Goal: Information Seeking & Learning: Learn about a topic

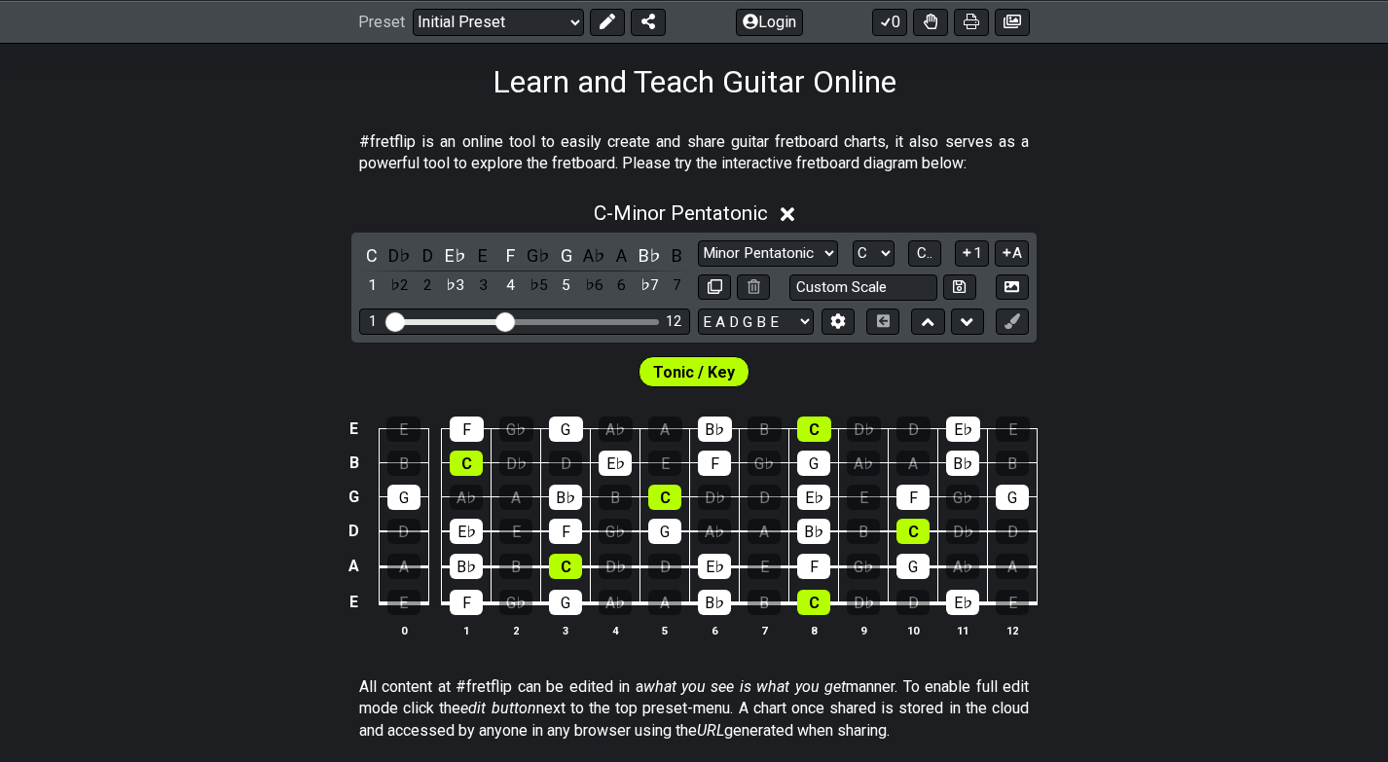
scroll to position [309, 0]
click at [825, 263] on select "Minor Pentatonic Click to edit Minor Pentatonic Major Pentatonic Minor Blues Ma…" at bounding box center [768, 253] width 140 height 26
select select "Major Blues"
click at [698, 240] on select "Minor Pentatonic Click to edit Minor Pentatonic Major Pentatonic Minor Blues Ma…" at bounding box center [768, 253] width 140 height 26
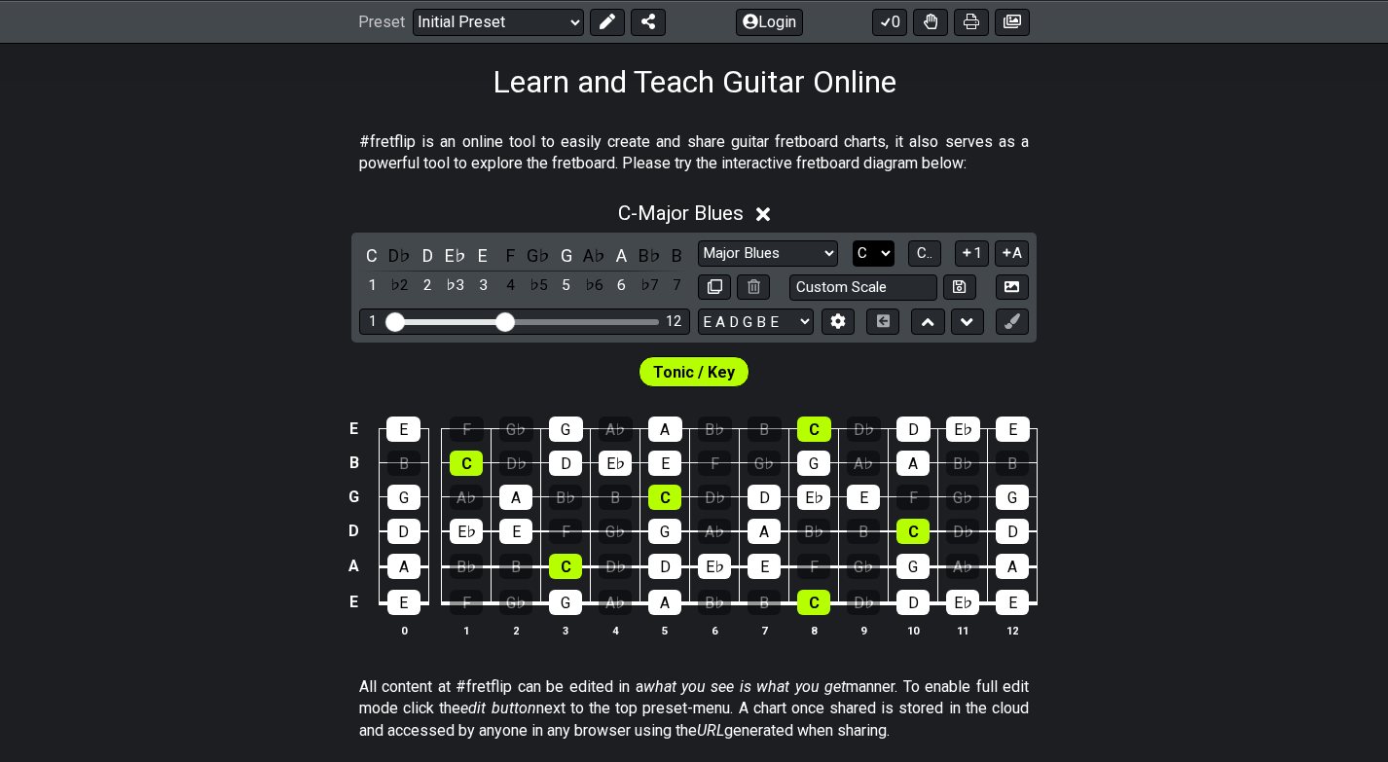
click at [887, 248] on select "A♭ A A♯ B♭ B C C♯ D♭ D D♯ E♭ E F F♯ G♭ G G♯" at bounding box center [874, 253] width 42 height 26
click at [853, 240] on select "A♭ A A♯ B♭ B C C♯ D♭ D D♯ E♭ E F F♯ G♭ G G♯" at bounding box center [874, 253] width 42 height 26
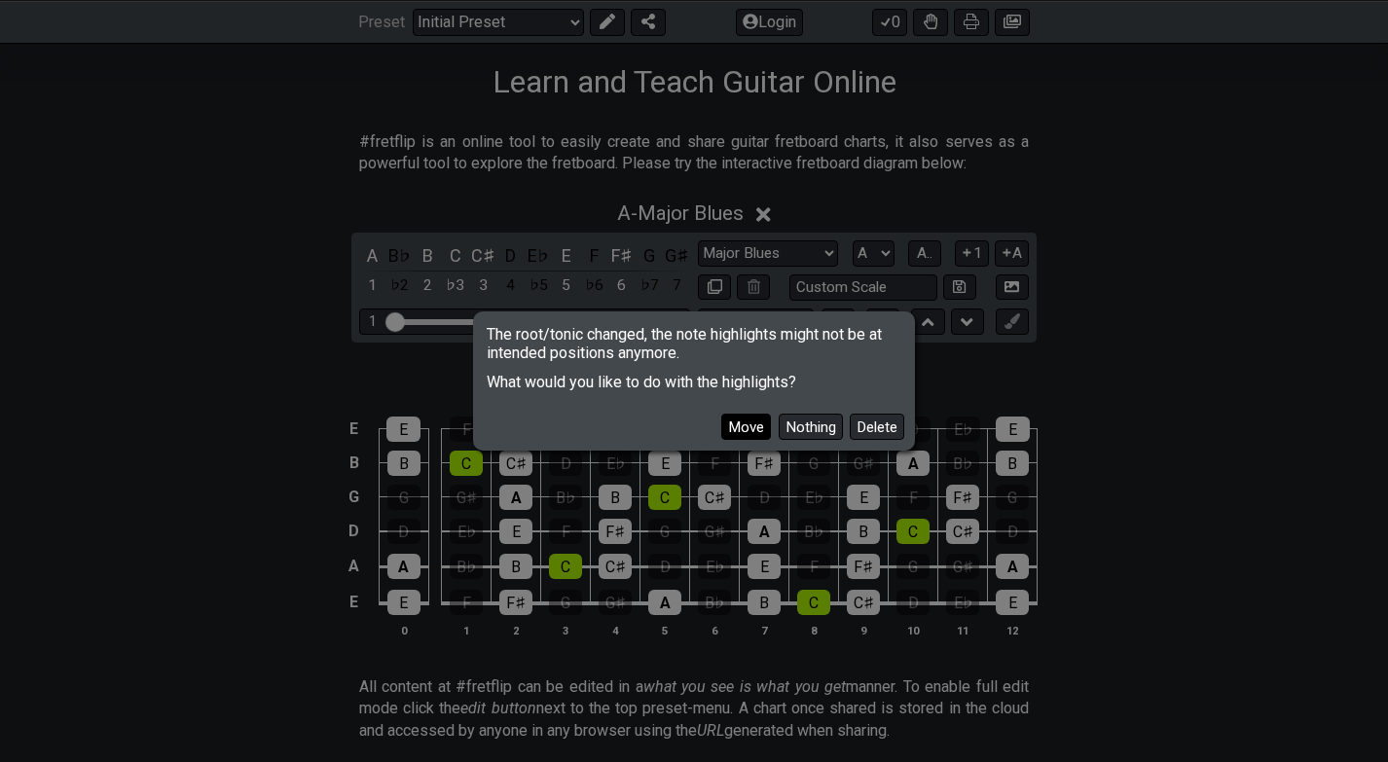
click at [760, 431] on button "Move" at bounding box center [746, 427] width 50 height 26
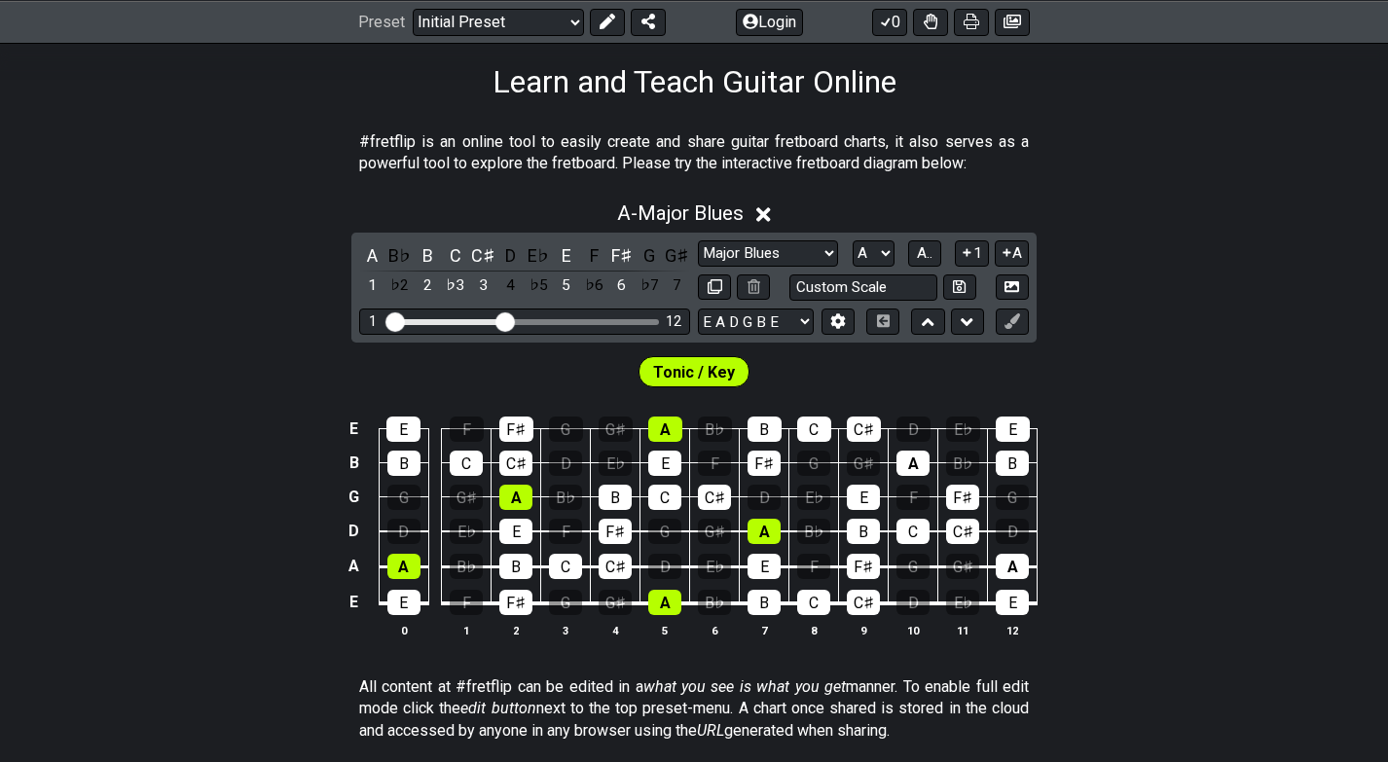
click at [193, 483] on div "E E F F♯ G G♯ A B♭ B C C♯ D E♭ E B B C C♯ D E♭ E F F♯ G G♯ A B♭ B G G G♯ A B♭ B…" at bounding box center [694, 527] width 1388 height 273
click at [883, 256] on select "A♭ A A♯ B♭ B C C♯ D♭ D D♯ E♭ E F F♯ G♭ G G♯" at bounding box center [874, 253] width 42 height 26
click at [853, 240] on select "A♭ A A♯ B♭ B C C♯ D♭ D D♯ E♭ E F F♯ G♭ G G♯" at bounding box center [874, 253] width 42 height 26
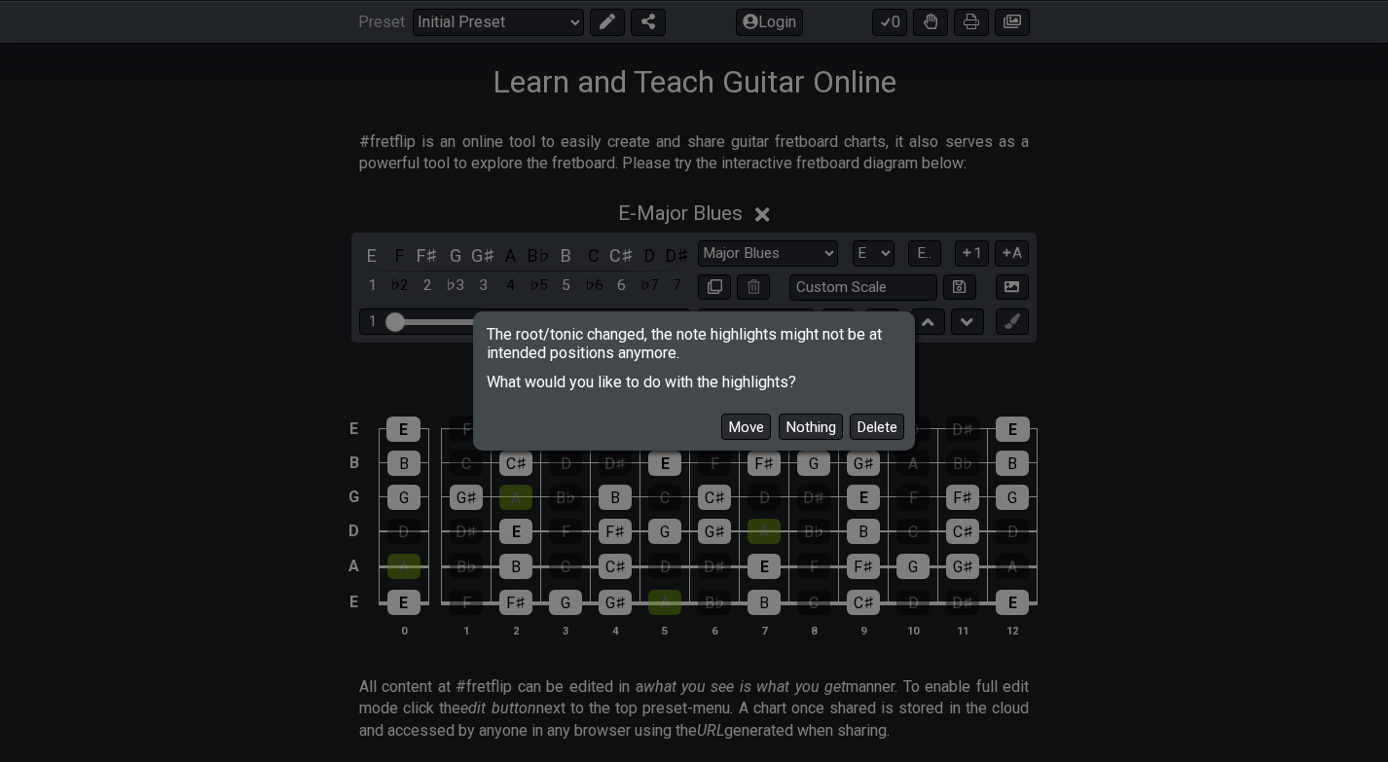
click at [754, 431] on button "Move" at bounding box center [746, 427] width 50 height 26
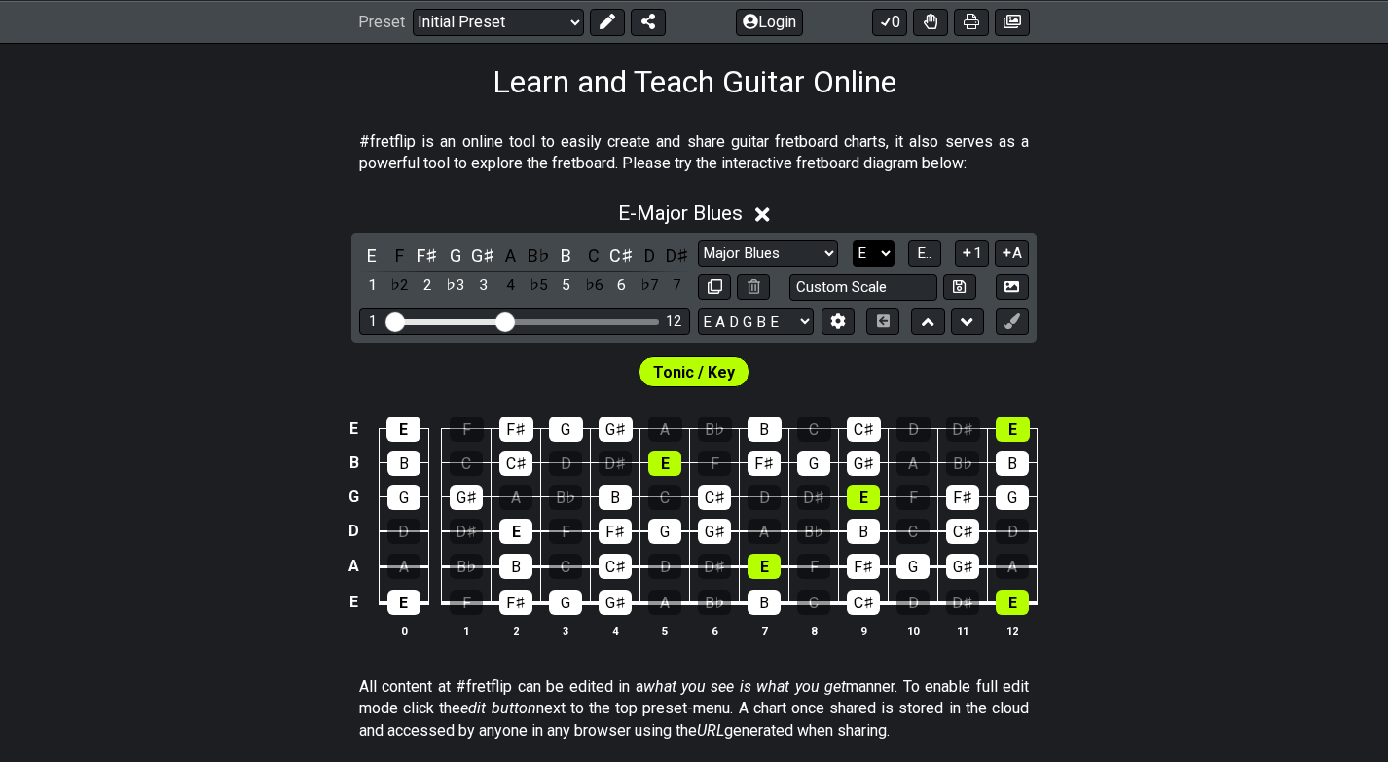
click at [889, 244] on select "A♭ A A♯ B♭ B C C♯ D♭ D D♯ E♭ E F F♯ G♭ G G♯" at bounding box center [874, 253] width 42 height 26
click at [853, 240] on select "A♭ A A♯ B♭ B C C♯ D♭ D D♯ E♭ E F F♯ G♭ G G♯" at bounding box center [874, 253] width 42 height 26
click at [889, 250] on select "A♭ A A♯ B♭ B C C♯ D♭ D D♯ E♭ E F F♯ G♭ G G♯" at bounding box center [874, 253] width 42 height 26
click at [853, 240] on select "A♭ A A♯ B♭ B C C♯ D♭ D D♯ E♭ E F F♯ G♭ G G♯" at bounding box center [874, 253] width 42 height 26
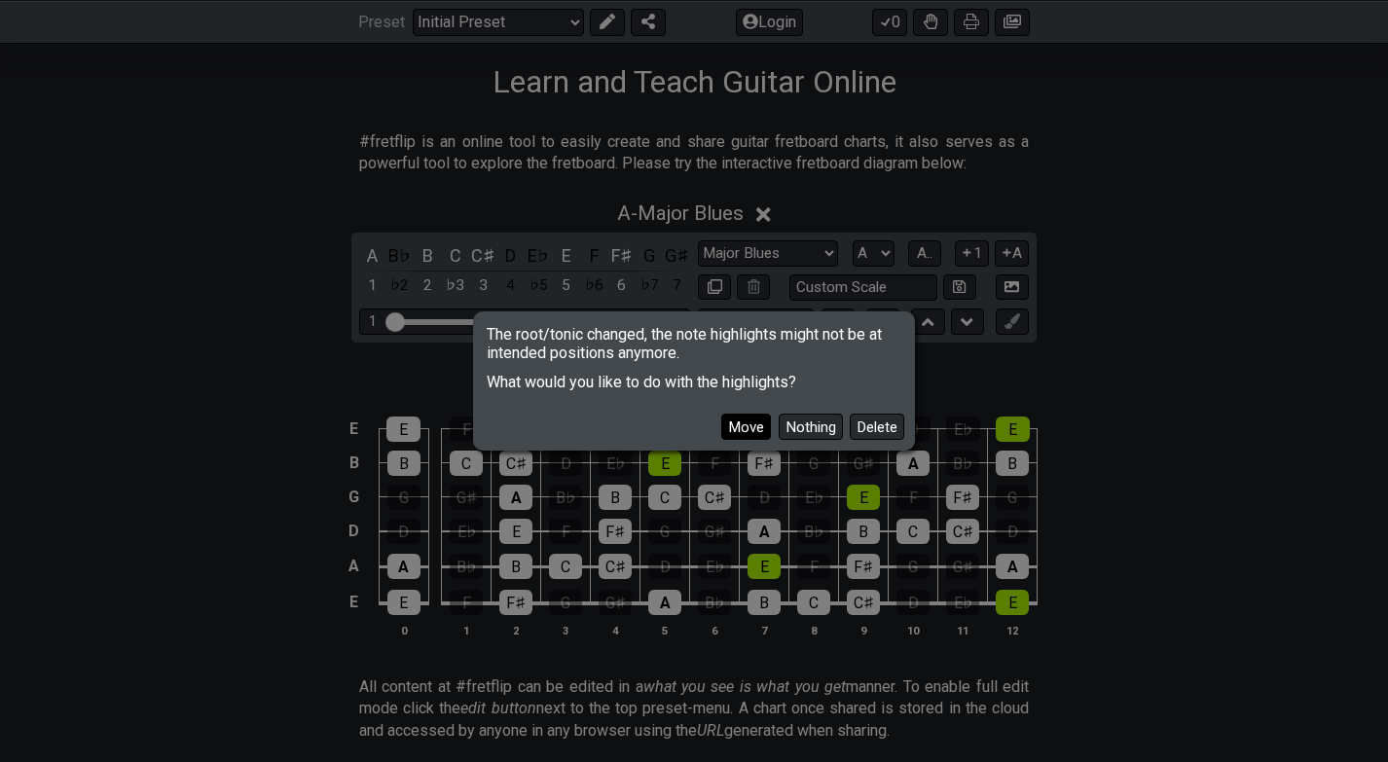
click at [748, 414] on button "Move" at bounding box center [746, 427] width 50 height 26
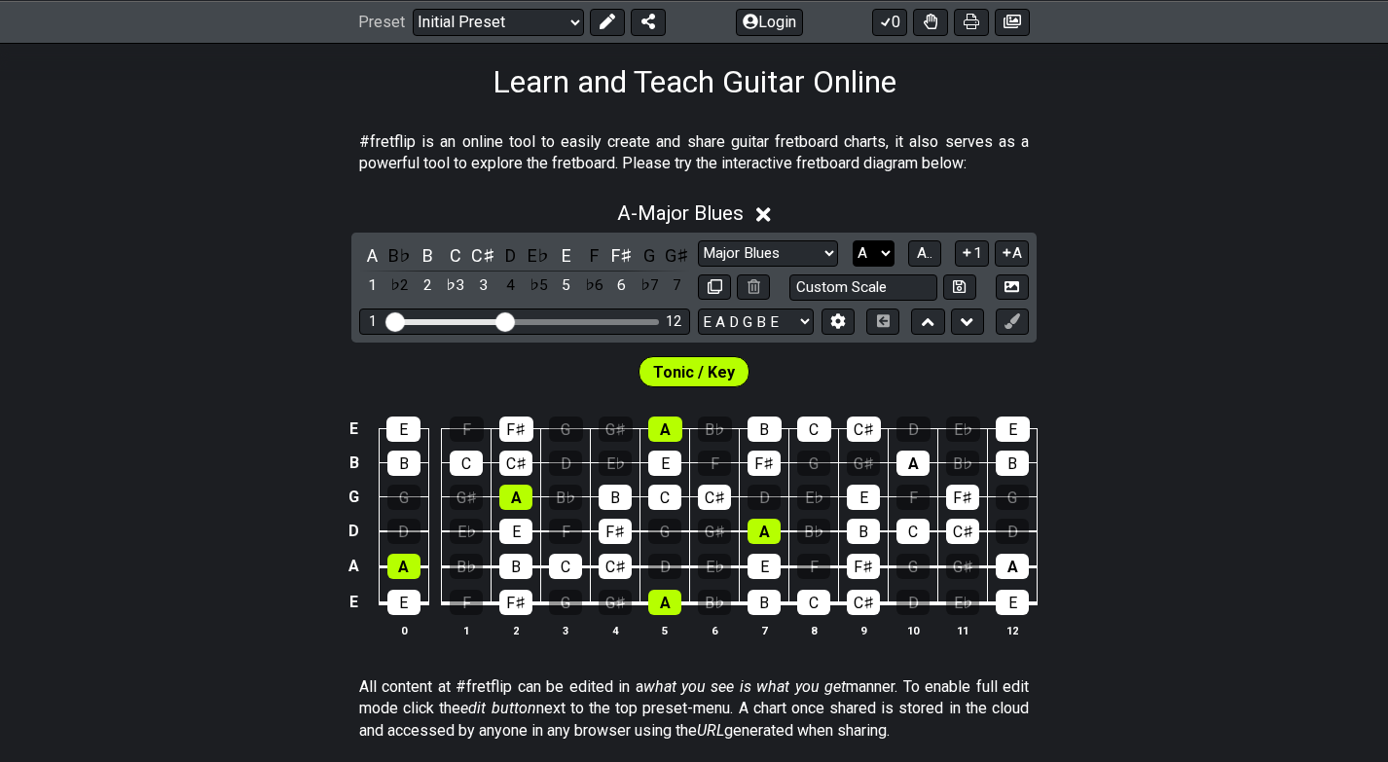
click at [887, 249] on select "A♭ A A♯ B♭ B C C♯ D♭ D D♯ E♭ E F F♯ G♭ G G♯" at bounding box center [874, 253] width 42 height 26
click at [853, 240] on select "A♭ A A♯ B♭ B C C♯ D♭ D D♯ E♭ E F F♯ G♭ G G♯" at bounding box center [874, 253] width 42 height 26
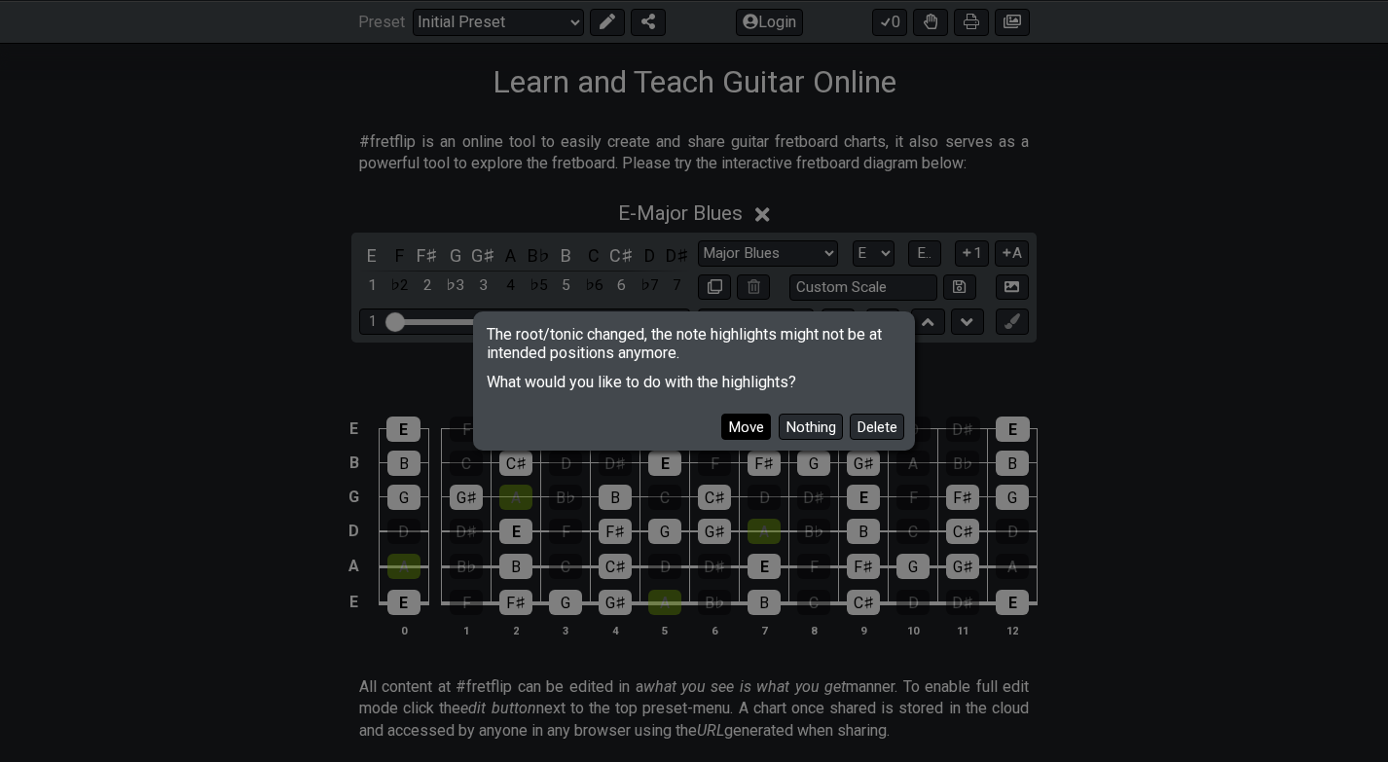
click at [750, 429] on button "Move" at bounding box center [746, 427] width 50 height 26
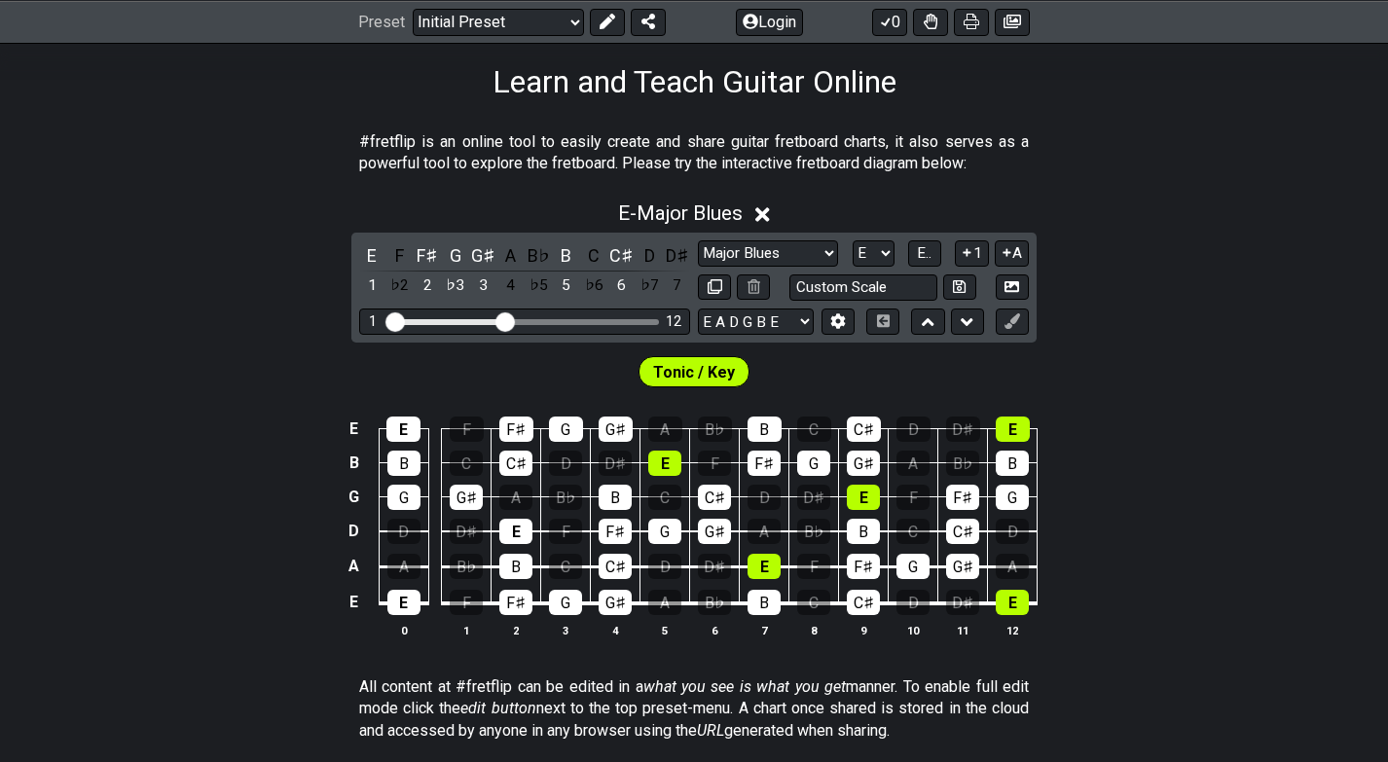
click at [245, 433] on div "E E F F♯ G G♯ A B♭ B C C♯ D D♯ E B B C C♯ D D♯ E F F♯ G G♯ A B♭ B G G G♯ A B♭ B…" at bounding box center [694, 527] width 1388 height 273
click at [879, 269] on div "Minor Pentatonic Click to edit Minor Pentatonic Major Pentatonic Minor Blues Ma…" at bounding box center [863, 270] width 331 height 60
click at [889, 265] on select "A♭ A A♯ B♭ B C C♯ D♭ D D♯ E♭ E F F♯ G♭ G G♯" at bounding box center [874, 253] width 42 height 26
select select "G"
click at [853, 240] on select "A♭ A A♯ B♭ B C C♯ D♭ D D♯ E♭ E F F♯ G♭ G G♯" at bounding box center [874, 253] width 42 height 26
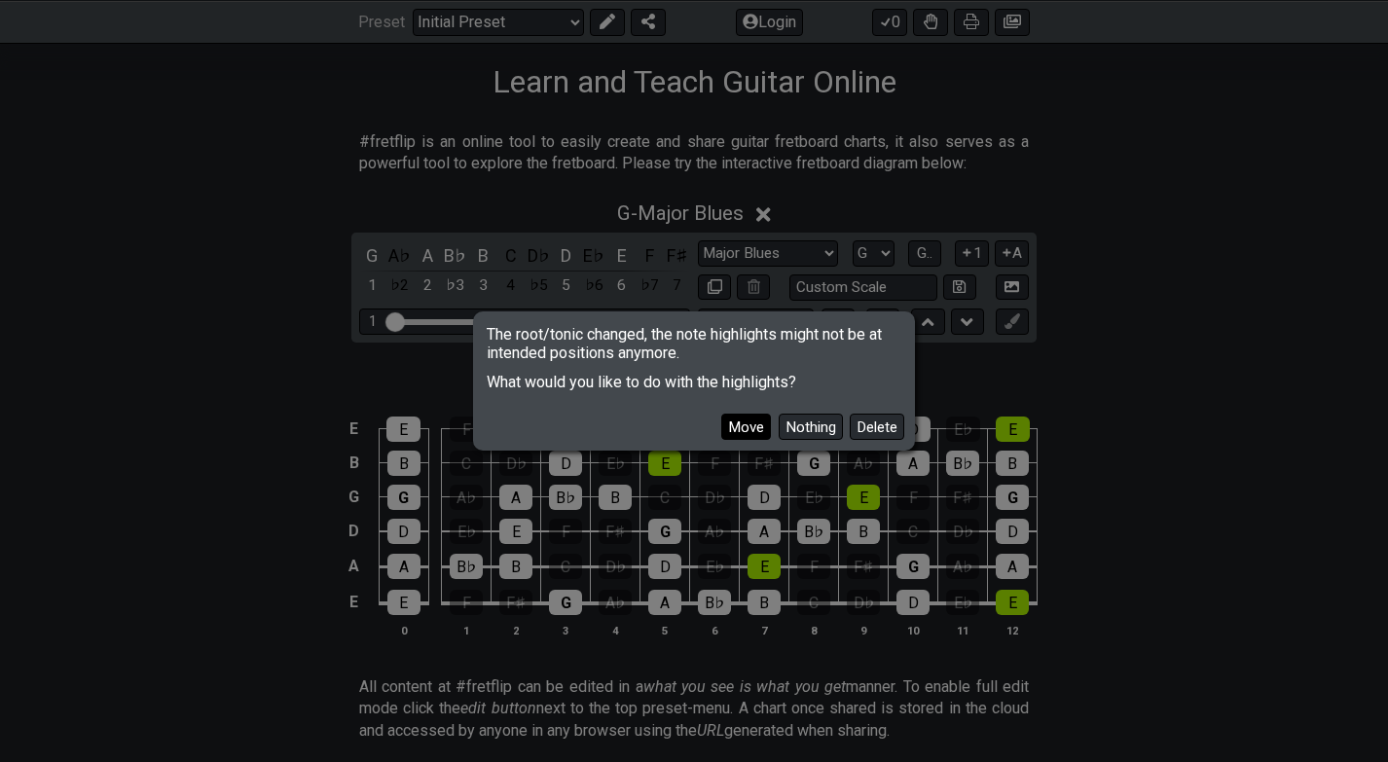
click at [755, 432] on button "Move" at bounding box center [746, 427] width 50 height 26
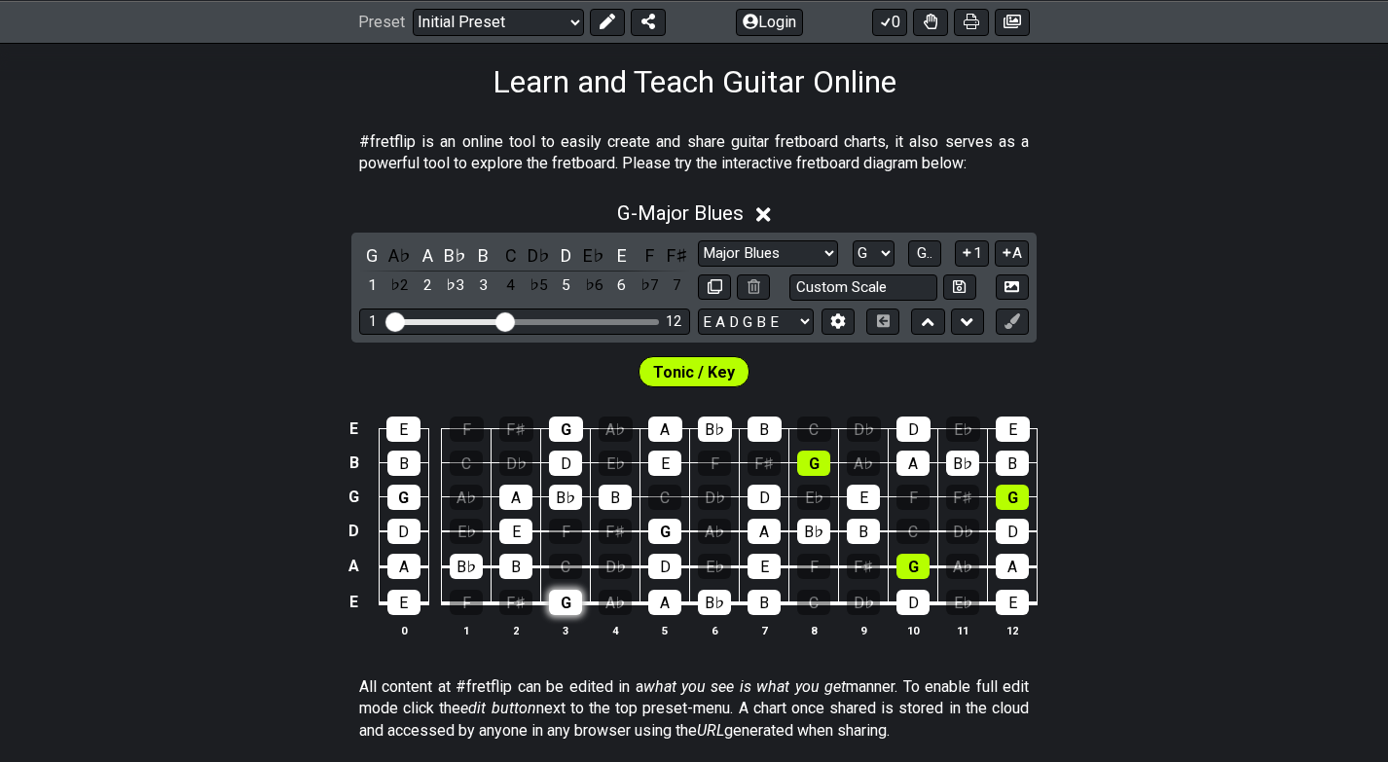
click at [554, 610] on div "G" at bounding box center [565, 602] width 33 height 25
click at [569, 607] on div "G" at bounding box center [565, 602] width 33 height 25
click at [130, 443] on div "E E F F♯ G A♭ A B♭ B C D♭ D E♭ E B B C D♭ D E♭ E F F♯ G A♭ A B♭ B G G A♭ A B♭ B…" at bounding box center [694, 527] width 1388 height 273
click at [579, 22] on select "Welcome to #fretflip! Initial Preset Custom Preset Minor Pentatonic Major Penta…" at bounding box center [498, 21] width 171 height 27
click at [413, 8] on select "Welcome to #fretflip! Initial Preset Custom Preset Minor Pentatonic Major Penta…" at bounding box center [498, 21] width 171 height 27
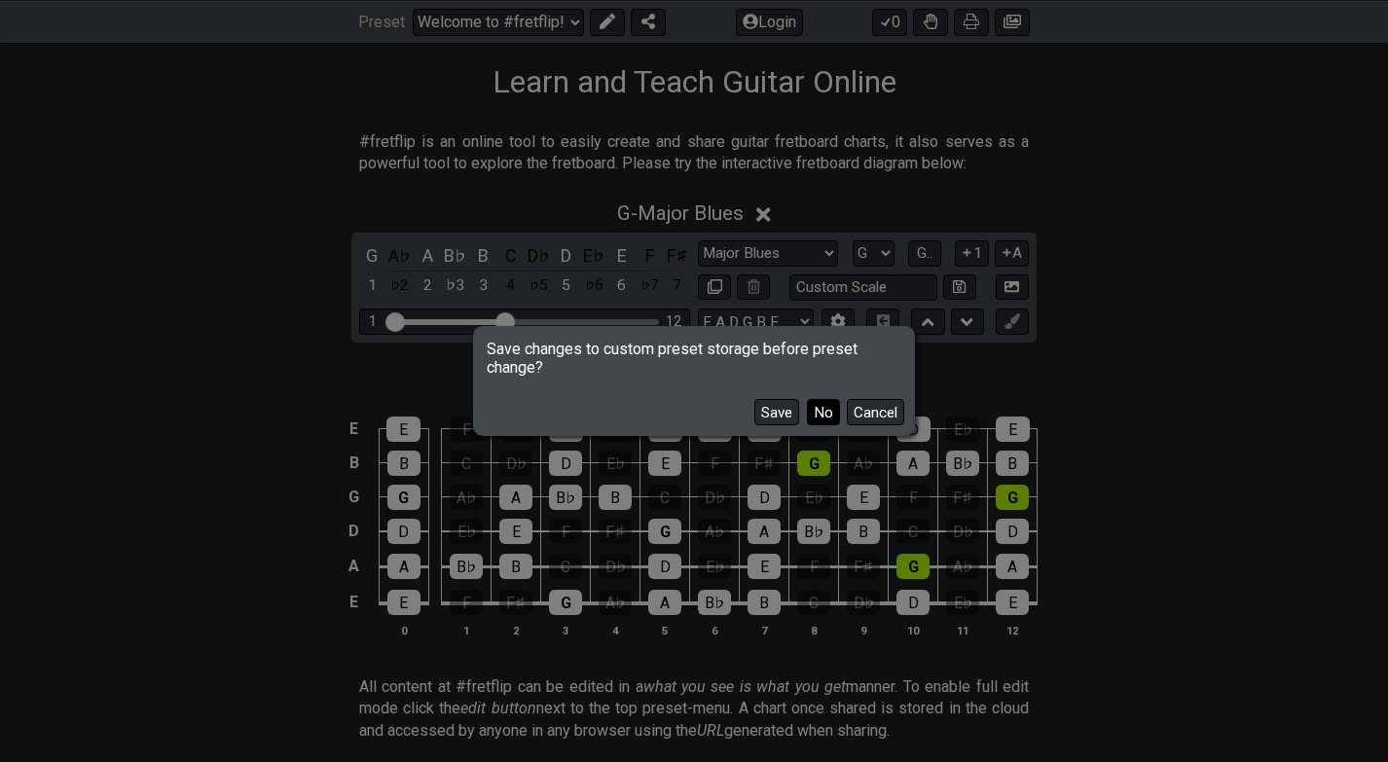
click at [829, 411] on button "No" at bounding box center [823, 412] width 33 height 26
select select "/guitar-scales"
select select "C"
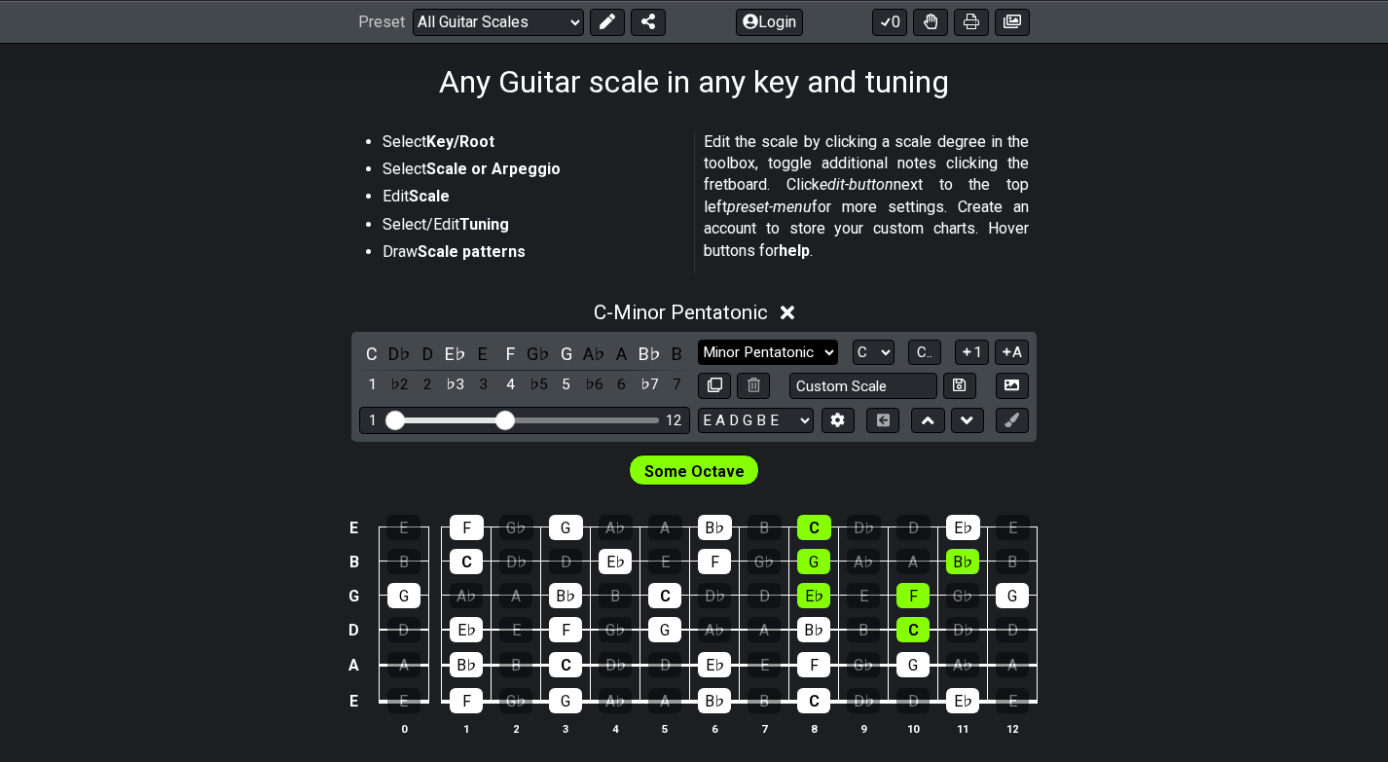
click at [821, 355] on select "Minor Pentatonic Root Minor Pentatonic Major Pentatonic Minor Blues Major Blues…" at bounding box center [768, 353] width 140 height 26
select select "Major Blues"
click at [698, 340] on select "Minor Pentatonic Root Minor Pentatonic Major Pentatonic Minor Blues Major Blues…" at bounding box center [768, 353] width 140 height 26
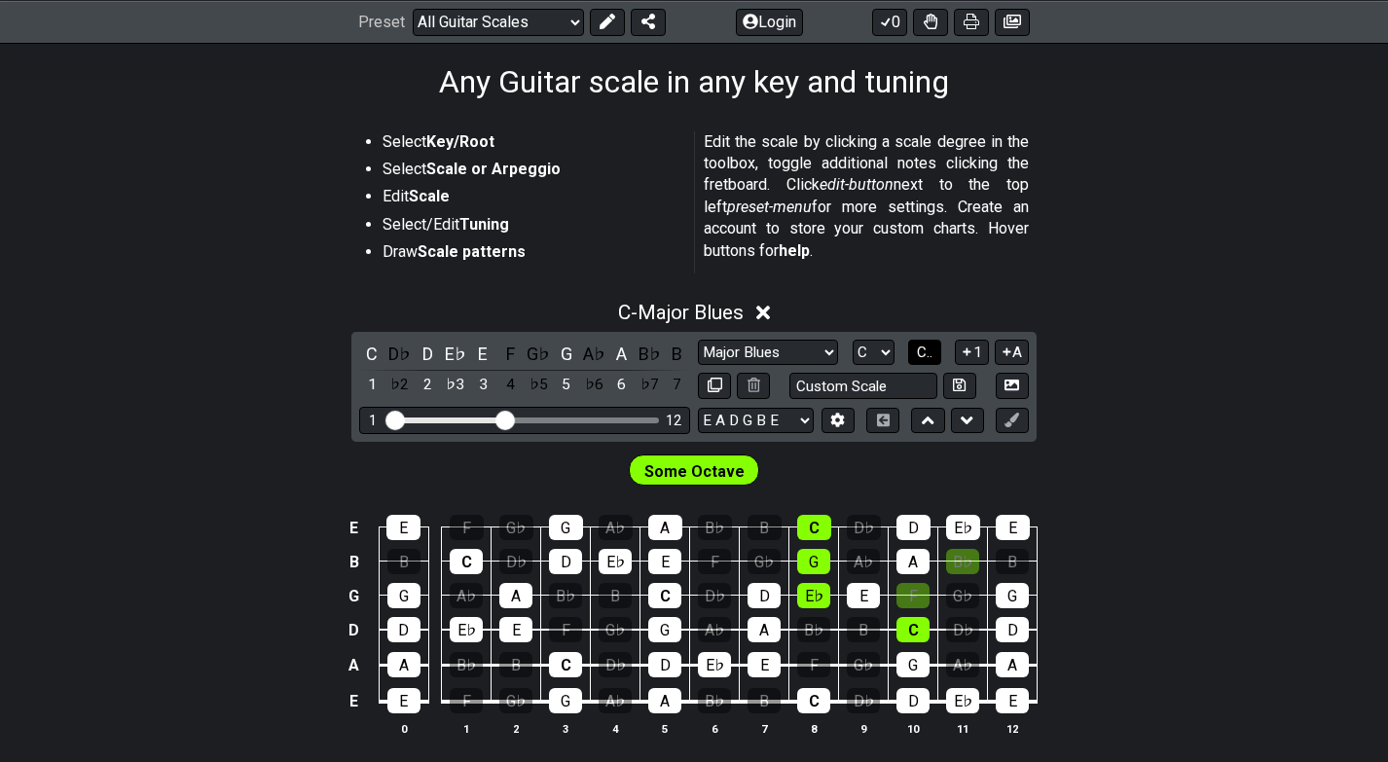
click at [917, 346] on span "C.." at bounding box center [925, 353] width 16 height 18
click at [917, 346] on span "1..7" at bounding box center [923, 353] width 23 height 18
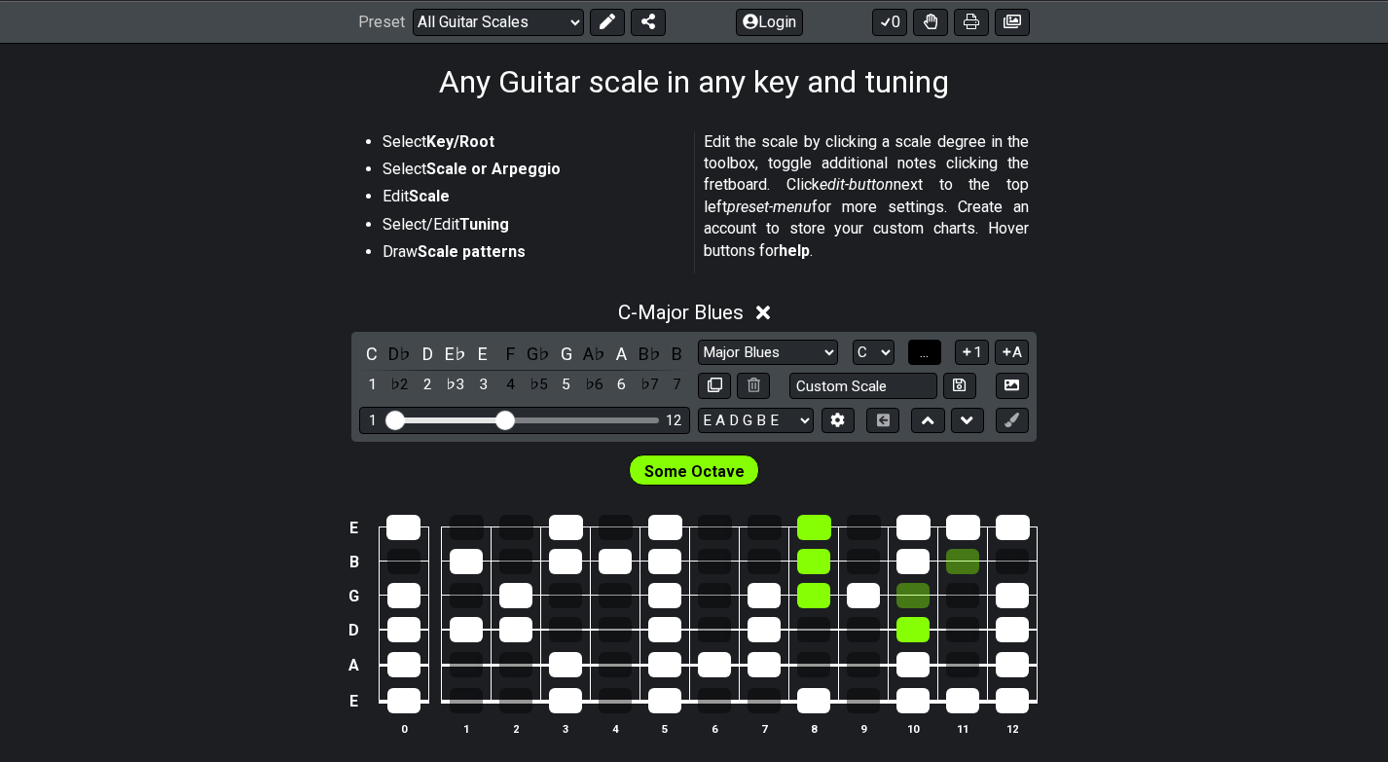
click at [917, 346] on button "..." at bounding box center [924, 353] width 33 height 26
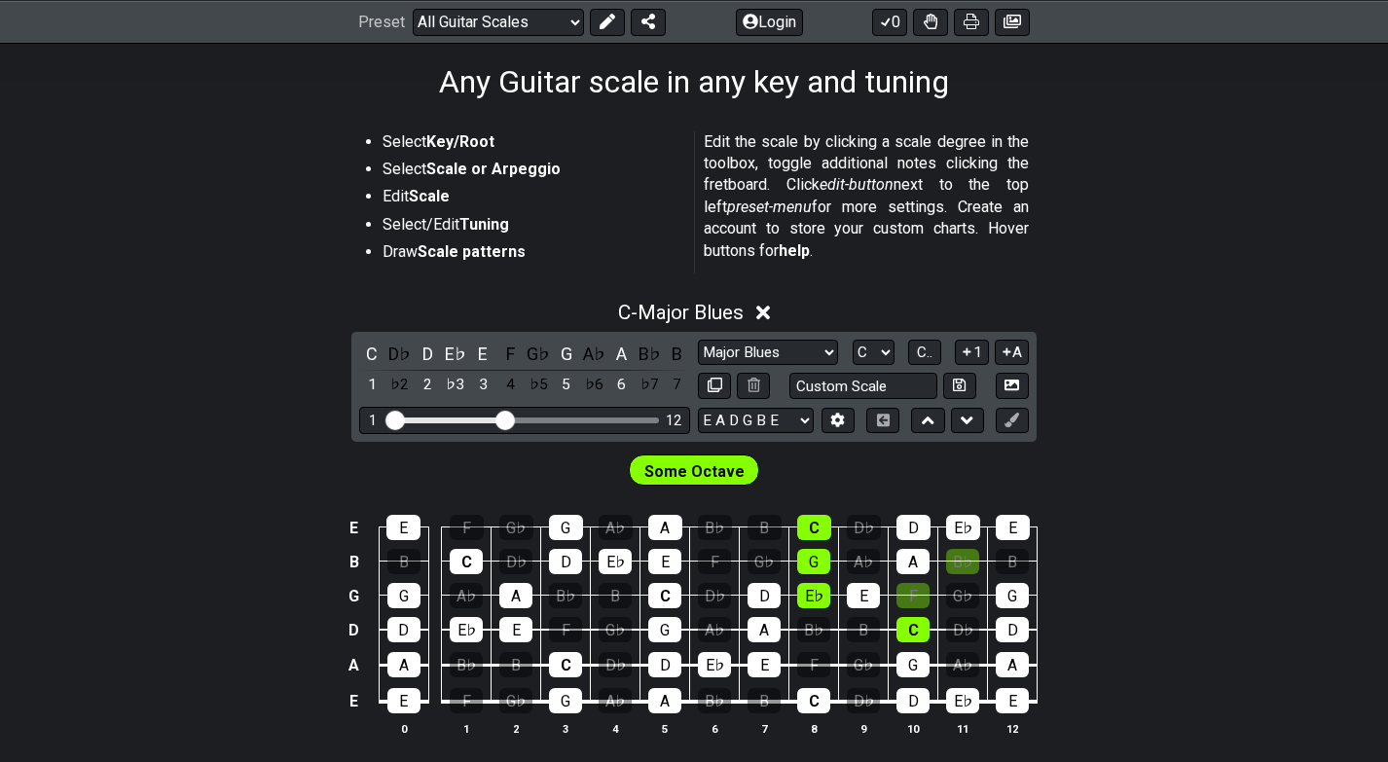
drag, startPoint x: 917, startPoint y: 346, endPoint x: 826, endPoint y: 481, distance: 162.0
click at [826, 481] on div "Some Octave" at bounding box center [694, 466] width 1388 height 49
click at [703, 475] on span "Some Octave" at bounding box center [694, 471] width 100 height 28
click at [809, 351] on select "Minor Pentatonic Root Minor Pentatonic Major Pentatonic Minor Blues Major Blues…" at bounding box center [768, 353] width 140 height 26
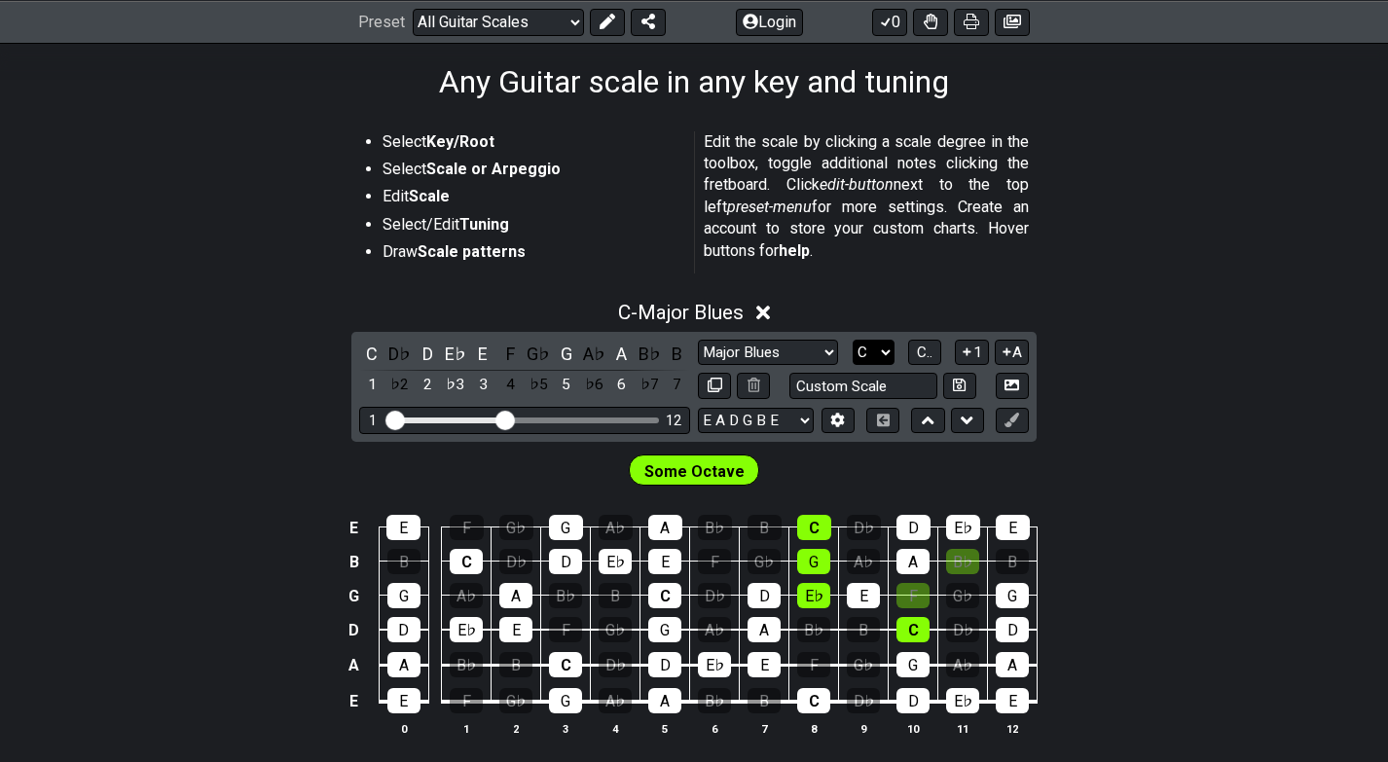
click at [883, 355] on select "A♭ A A♯ B♭ B C C♯ D♭ D D♯ E♭ E F F♯ G♭ G G♯" at bounding box center [874, 353] width 42 height 26
select select "G"
click at [853, 340] on select "A♭ A A♯ B♭ B C C♯ D♭ D D♯ E♭ E F F♯ G♭ G G♯" at bounding box center [874, 353] width 42 height 26
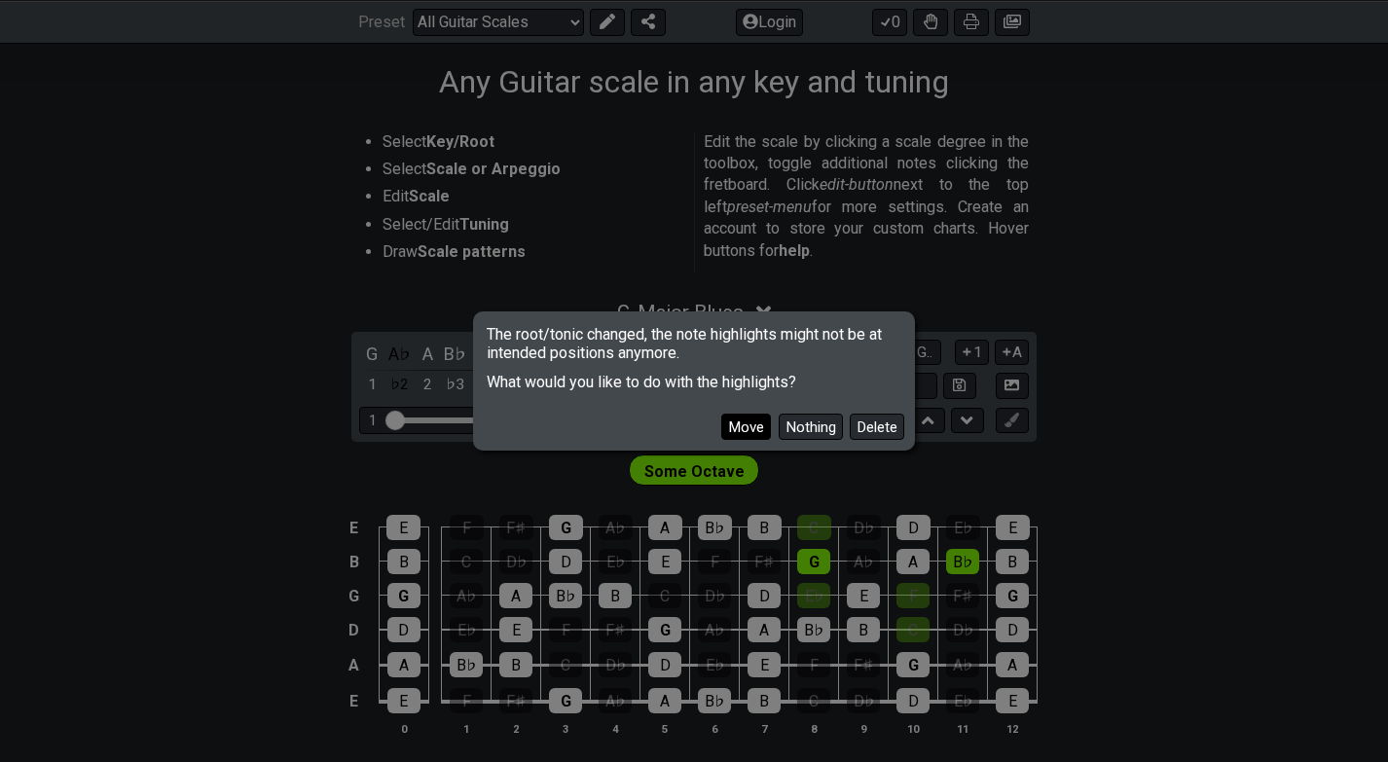
click at [738, 422] on button "Move" at bounding box center [746, 427] width 50 height 26
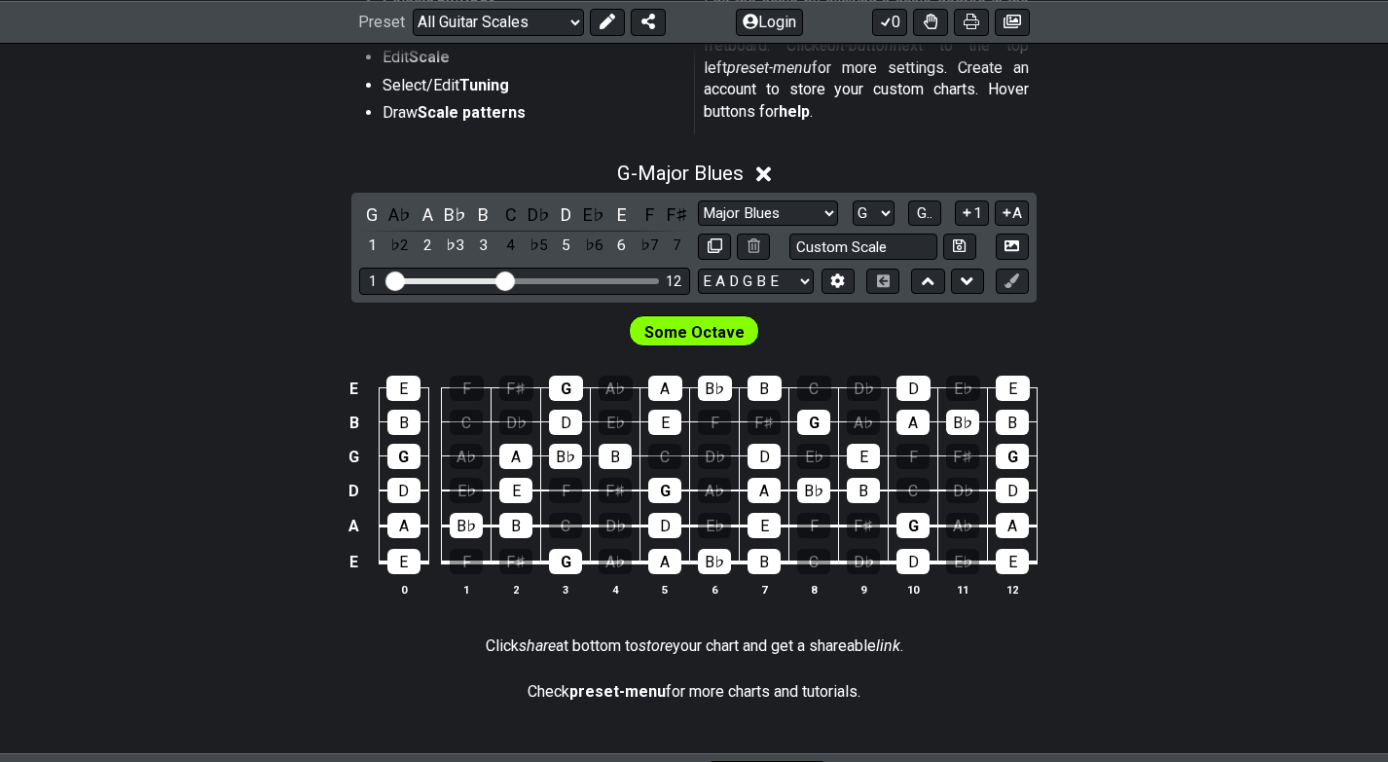
scroll to position [487, 0]
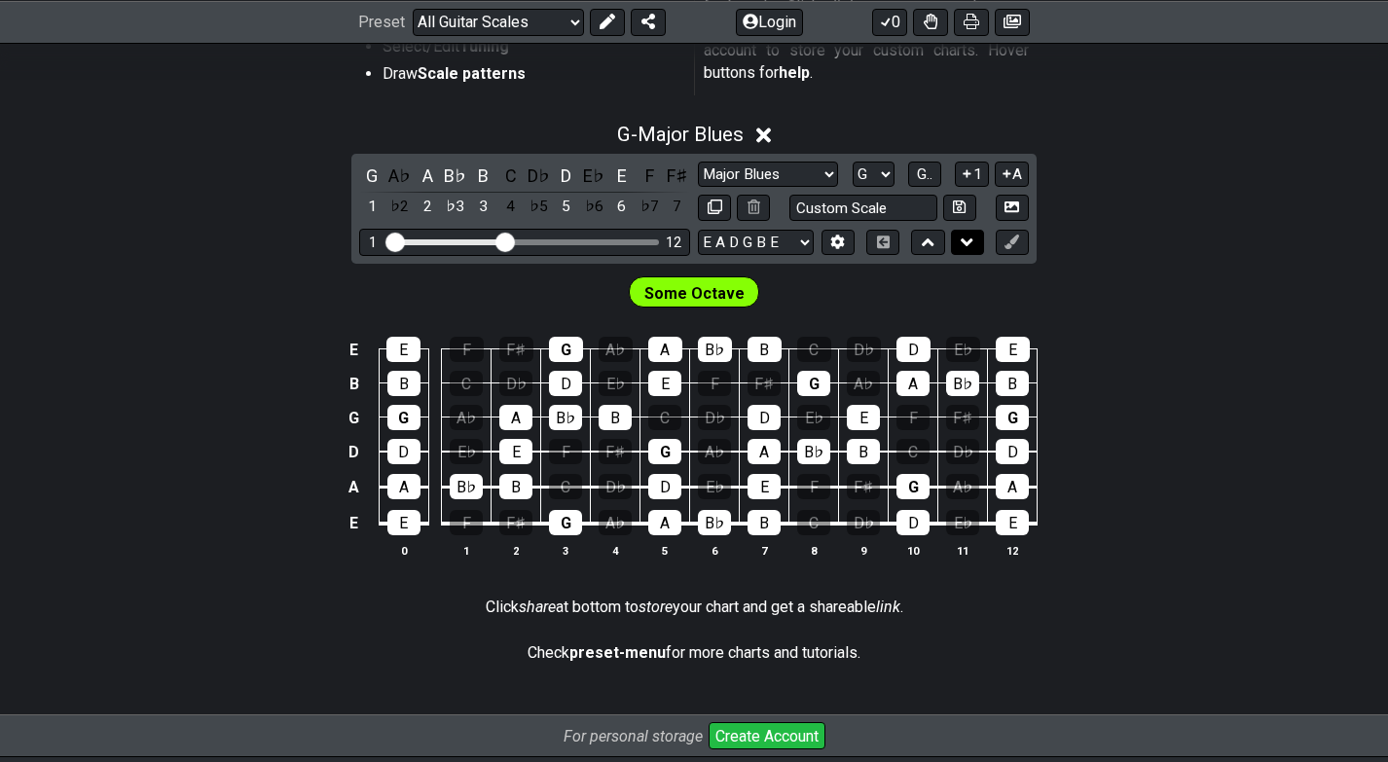
click at [969, 238] on icon at bounding box center [967, 242] width 13 height 19
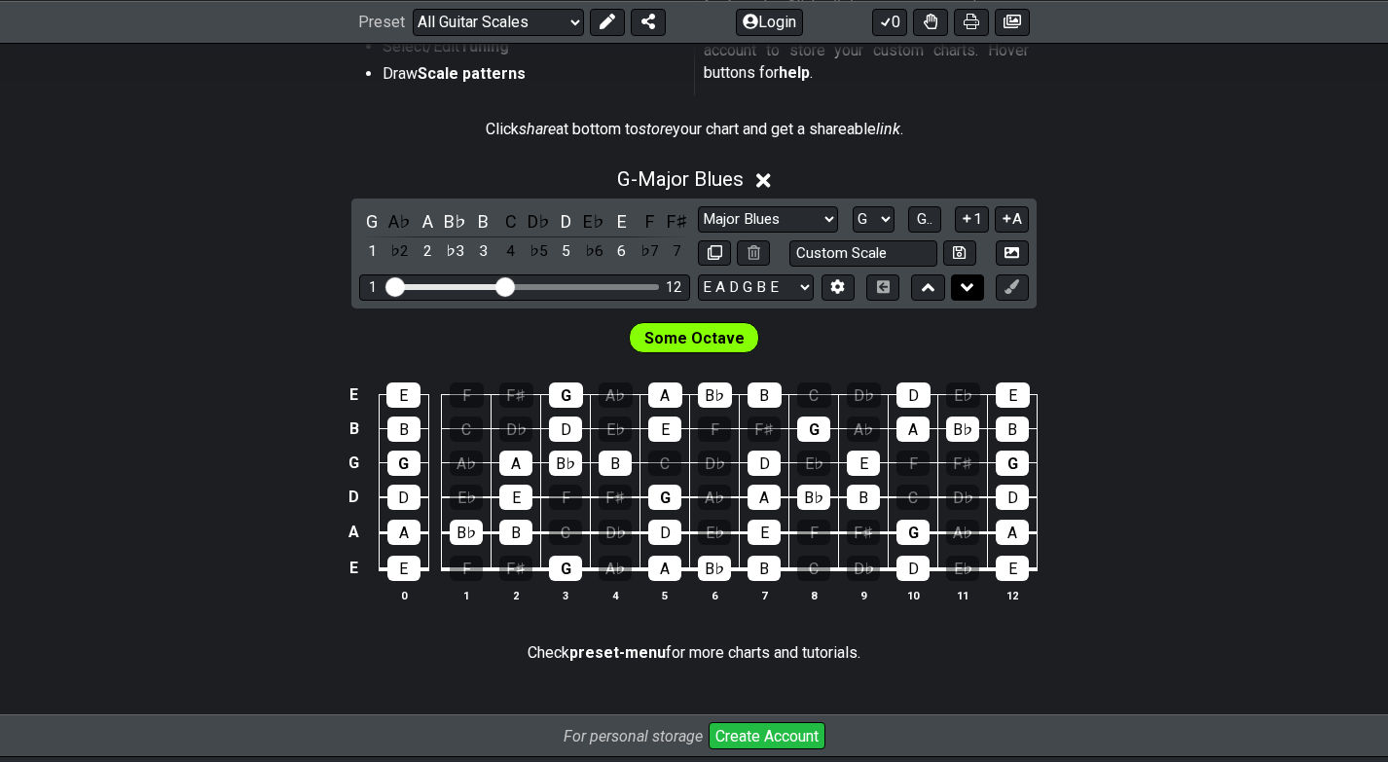
click at [973, 289] on button at bounding box center [967, 287] width 33 height 26
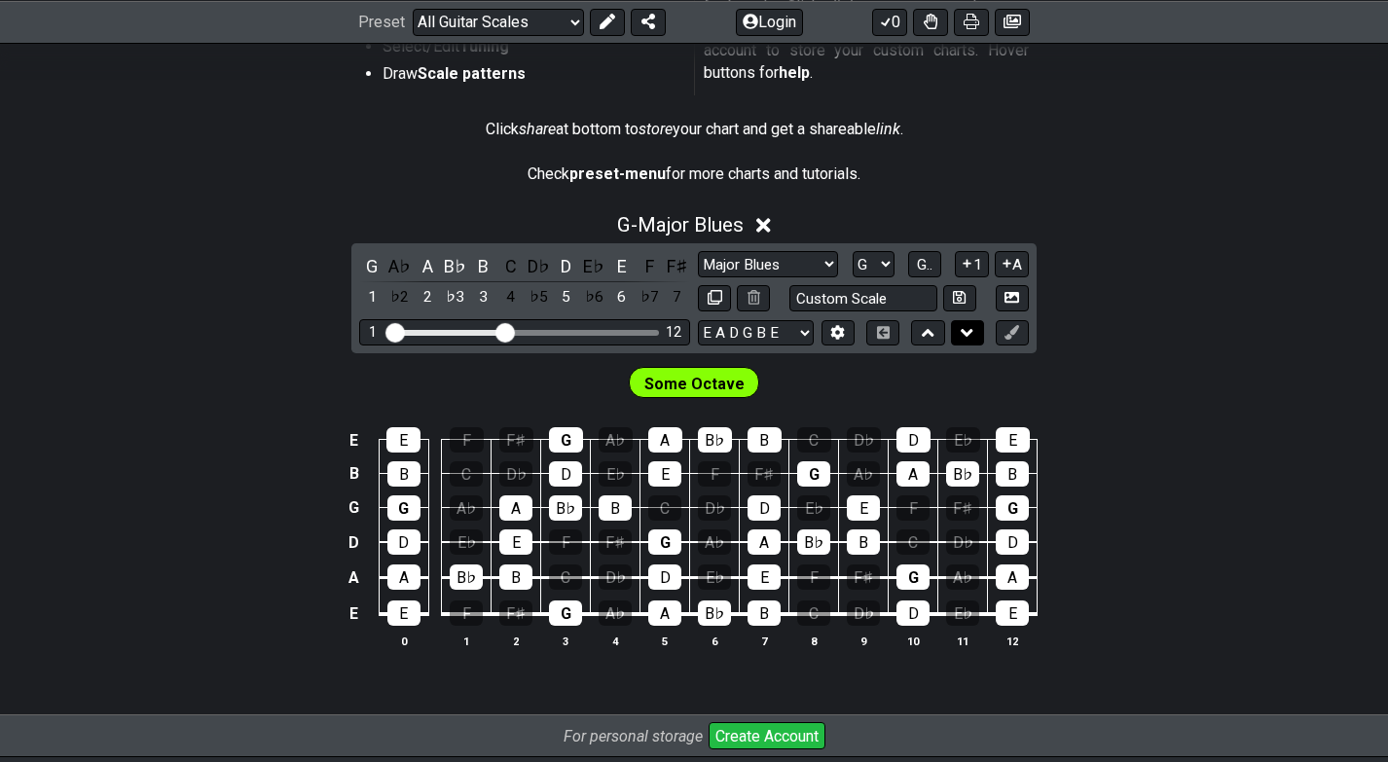
click at [962, 334] on icon at bounding box center [967, 332] width 13 height 19
